Goal: Navigation & Orientation: Find specific page/section

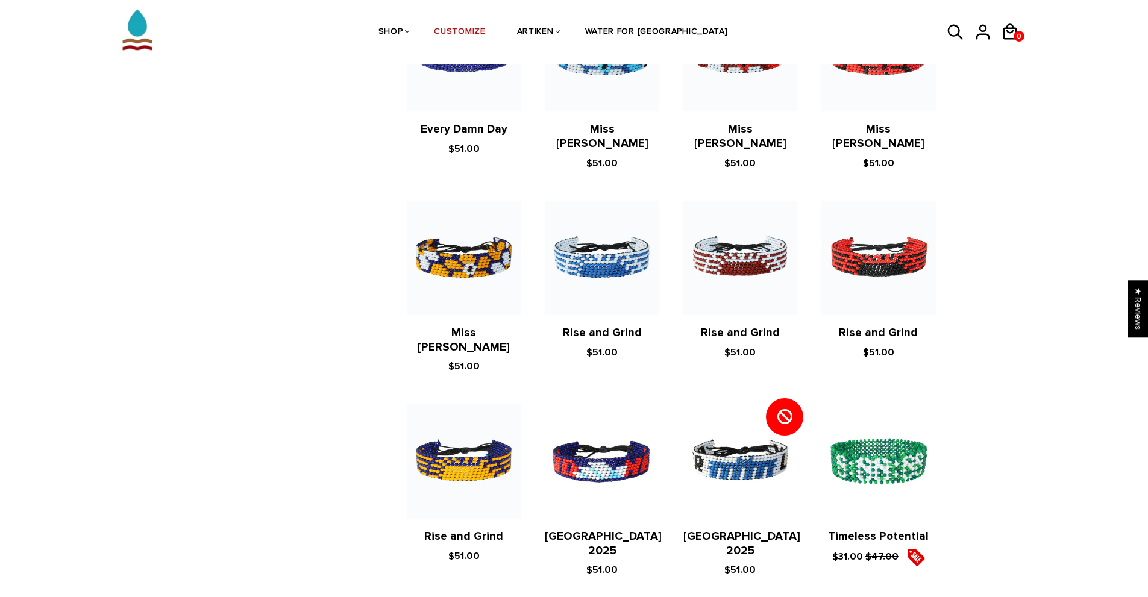
scroll to position [1205, 0]
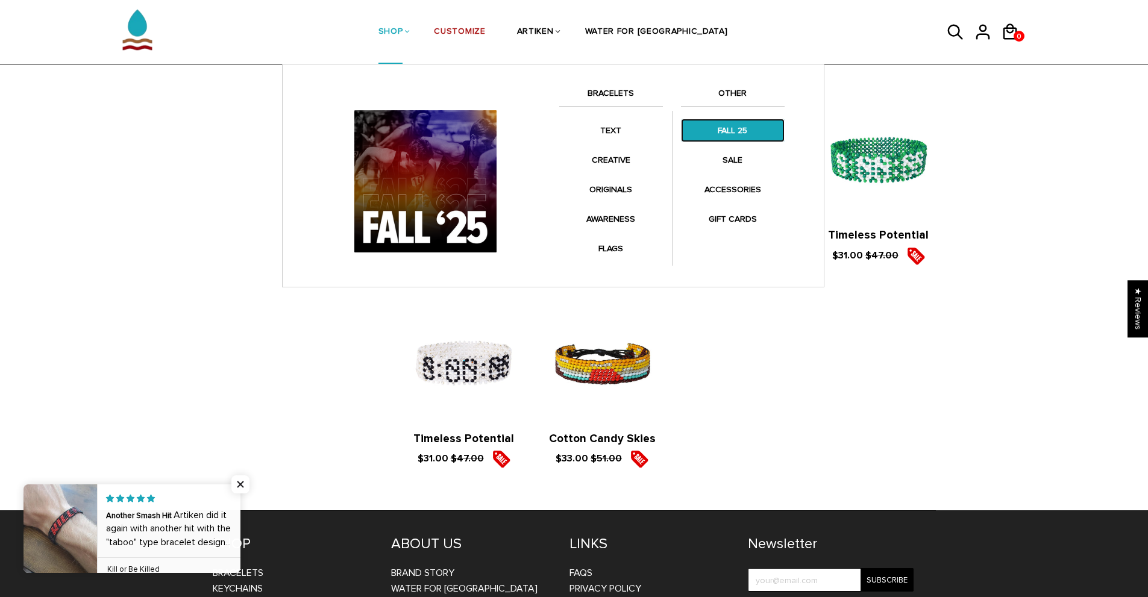
click at [746, 131] on link "FALL 25" at bounding box center [733, 131] width 104 height 24
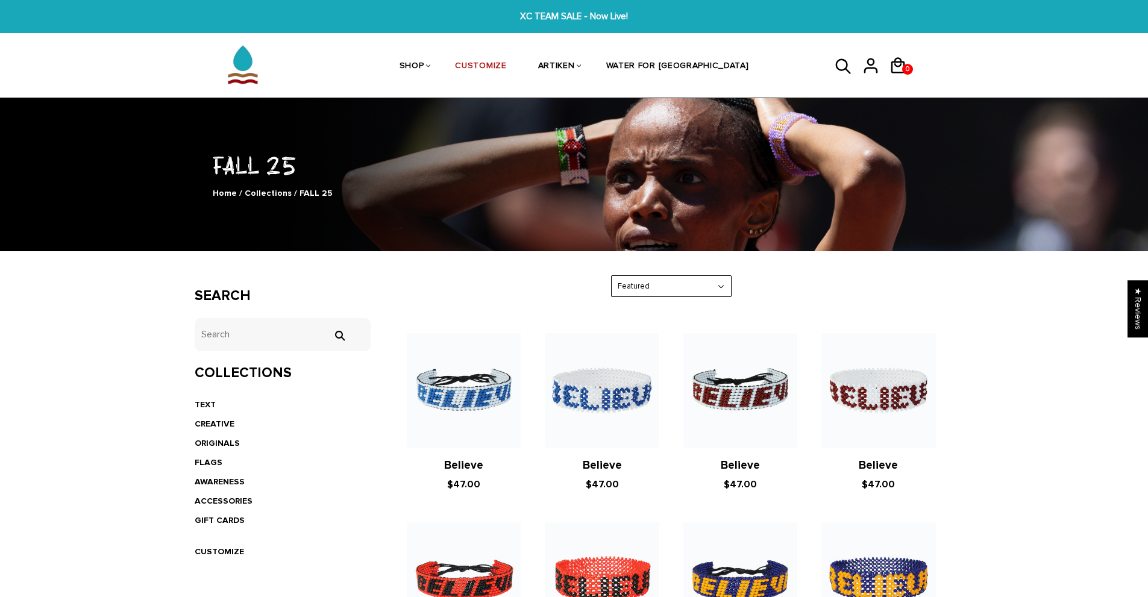
click at [200, 398] on li "TEXT" at bounding box center [283, 404] width 177 height 19
click at [203, 400] on link "TEXT" at bounding box center [205, 405] width 21 height 10
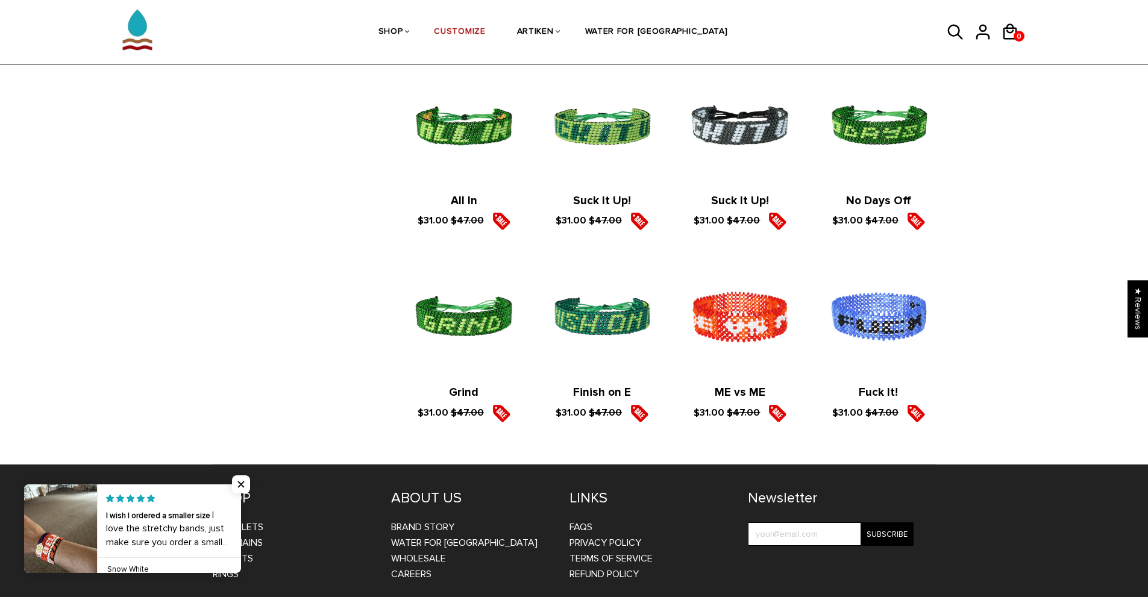
scroll to position [1808, 0]
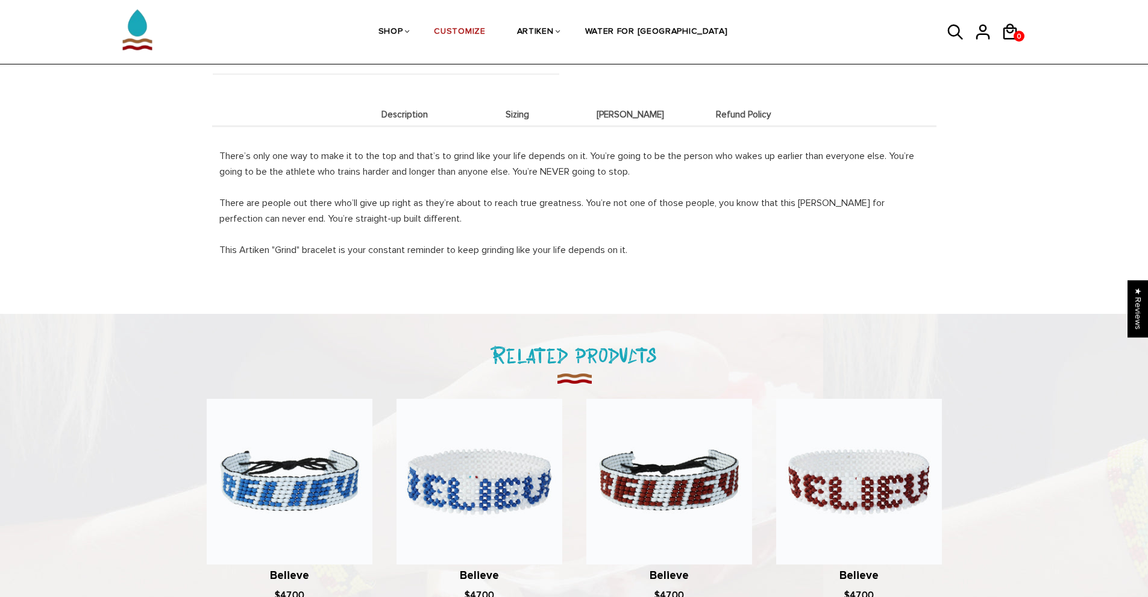
scroll to position [663, 0]
